Goal: Information Seeking & Learning: Learn about a topic

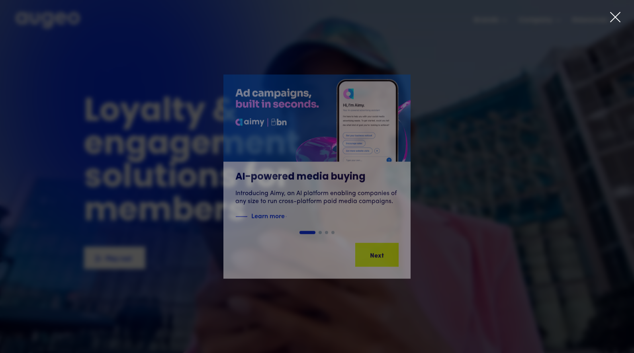
click at [614, 14] on icon at bounding box center [615, 17] width 12 height 12
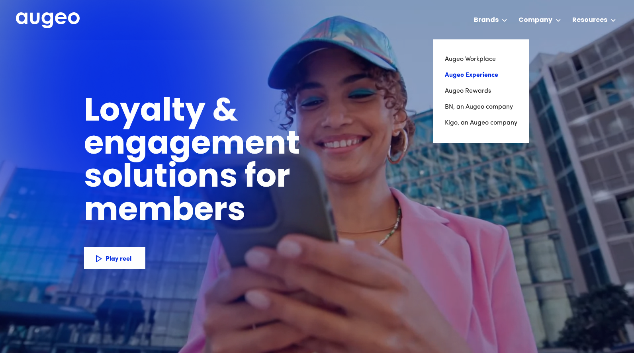
click at [479, 73] on link "Augeo Experience" at bounding box center [481, 75] width 72 height 16
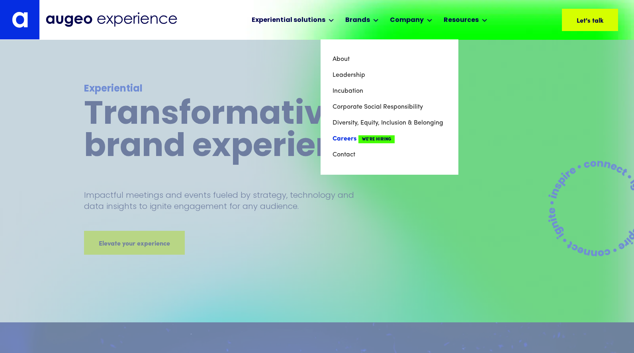
click at [342, 139] on link "Careers We're Hiring" at bounding box center [389, 139] width 114 height 16
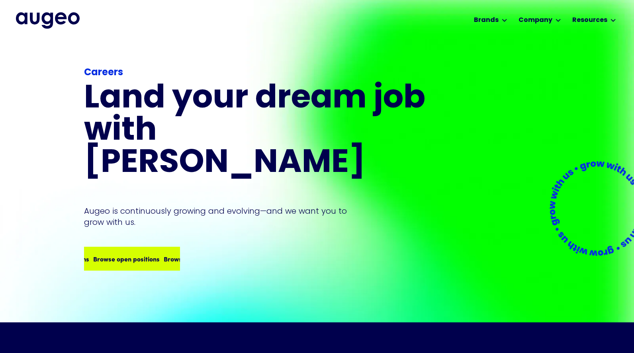
click at [137, 254] on div "Browse open positions" at bounding box center [170, 259] width 66 height 10
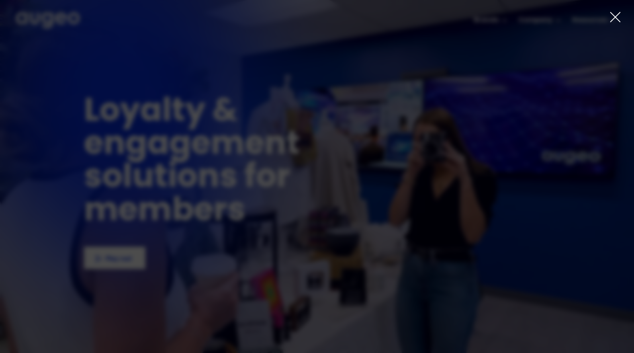
click at [617, 16] on icon at bounding box center [615, 17] width 12 height 12
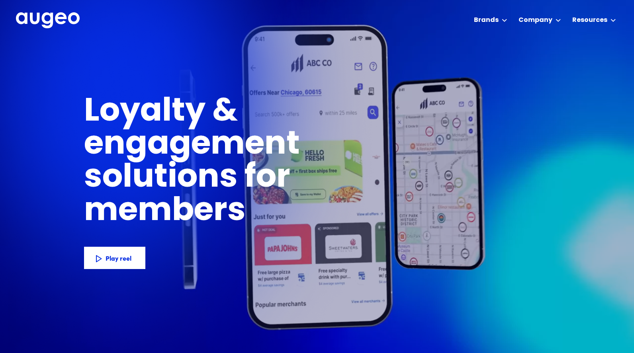
click at [542, 19] on div "Company" at bounding box center [535, 21] width 34 height 10
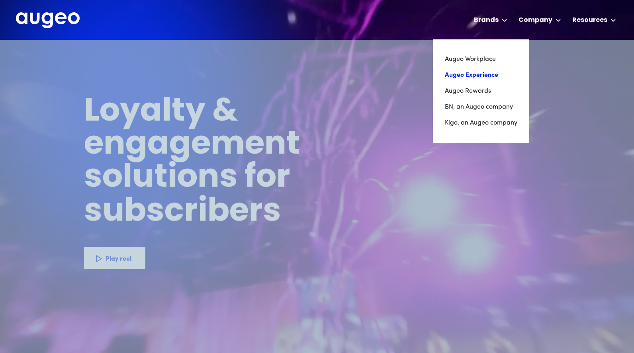
click at [471, 74] on link "Augeo Experience" at bounding box center [481, 75] width 72 height 16
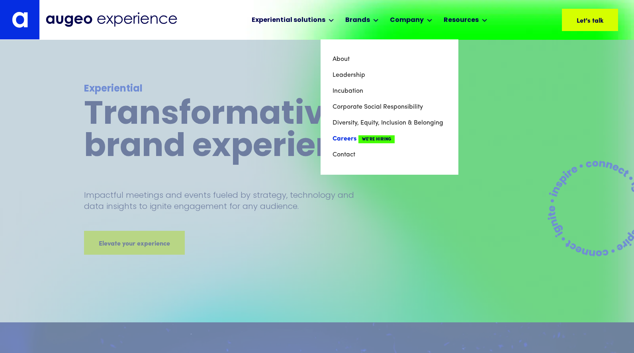
click at [340, 136] on link "Careers We're Hiring" at bounding box center [389, 139] width 114 height 16
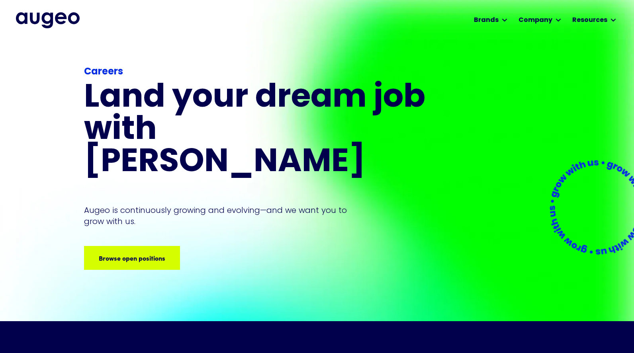
scroll to position [0, 0]
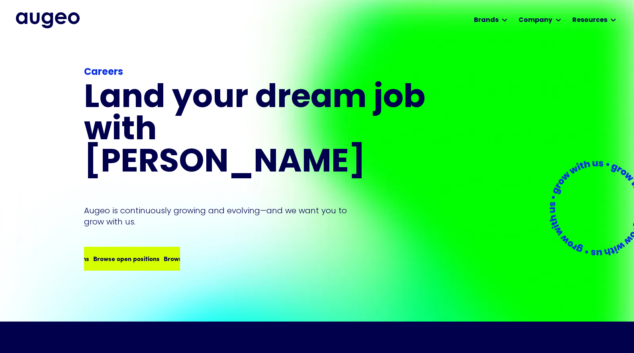
click at [148, 254] on div "Browse open positions Browse open positions Browse open positions Browse open p…" at bounding box center [161, 259] width 282 height 10
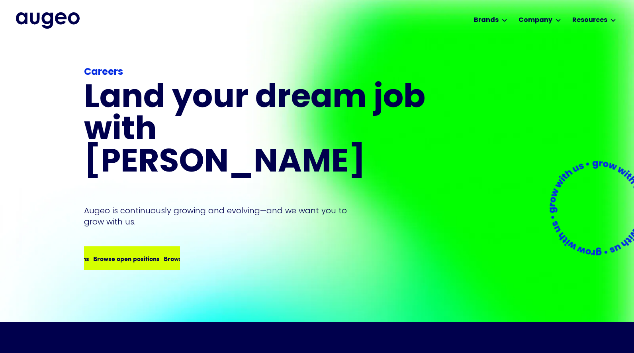
scroll to position [0, 0]
